Goal: Task Accomplishment & Management: Use online tool/utility

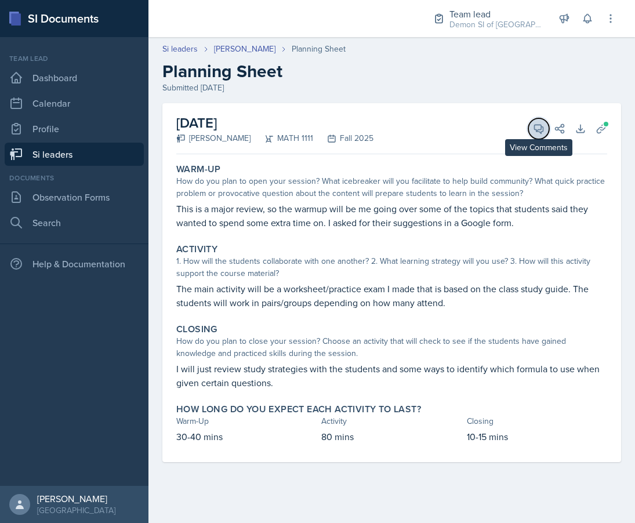
click at [535, 125] on icon at bounding box center [539, 129] width 12 height 12
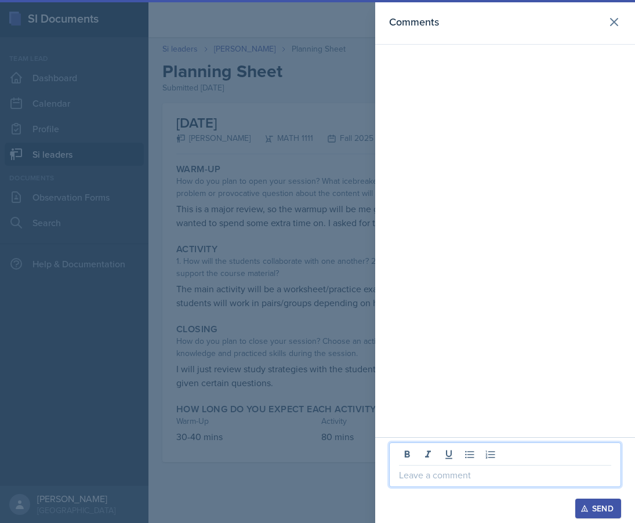
click at [477, 469] on p at bounding box center [505, 475] width 212 height 14
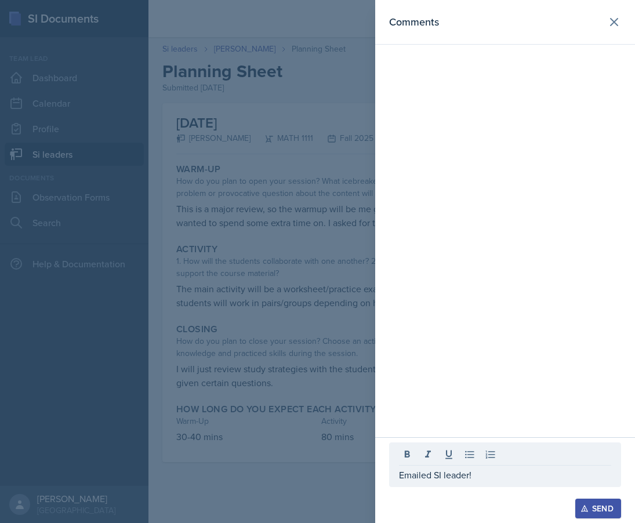
click at [592, 504] on div "Send" at bounding box center [597, 508] width 31 height 9
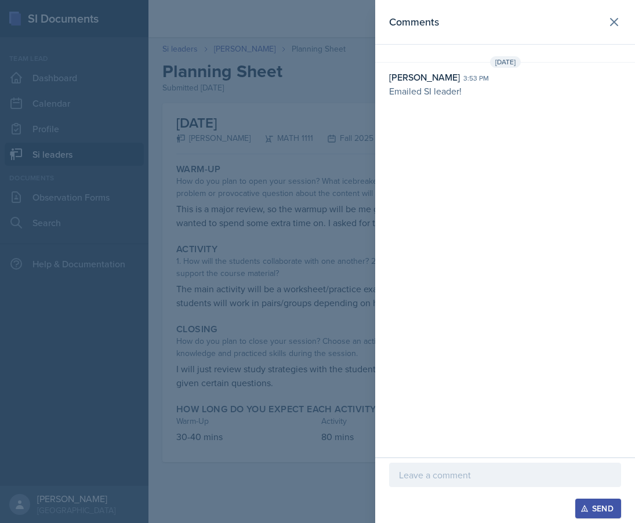
click at [263, 187] on div at bounding box center [317, 261] width 635 height 523
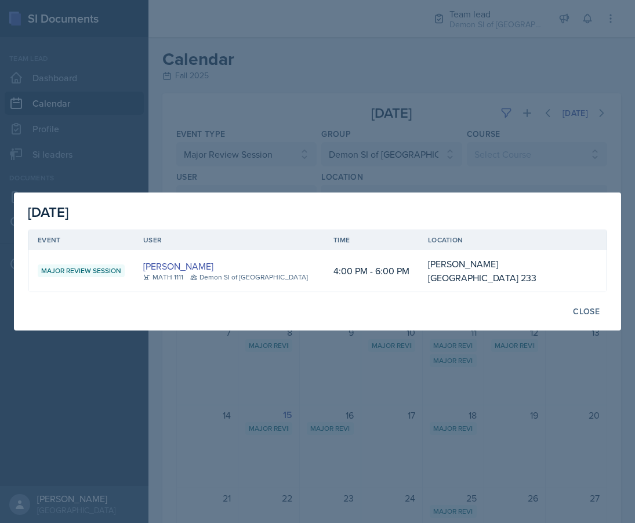
select select "66bb7cbf-e419-488b-a7ef-f63bc5f9ed04"
select select "e892a4c8-123a-40ec-8aa5-ee50854cd130"
